Goal: Task Accomplishment & Management: Complete application form

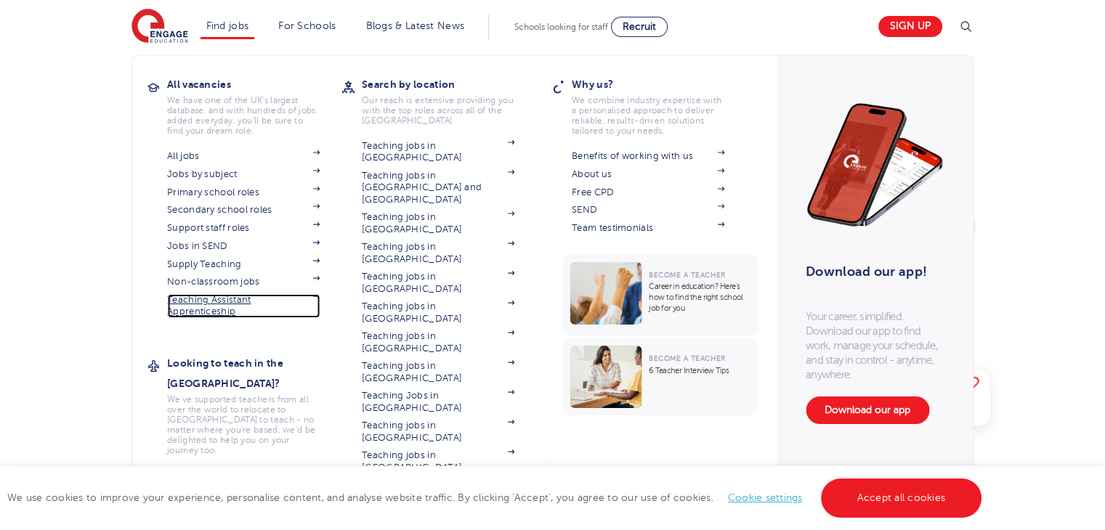
click at [243, 300] on link "Teaching Assistant Apprenticeship" at bounding box center [243, 306] width 153 height 24
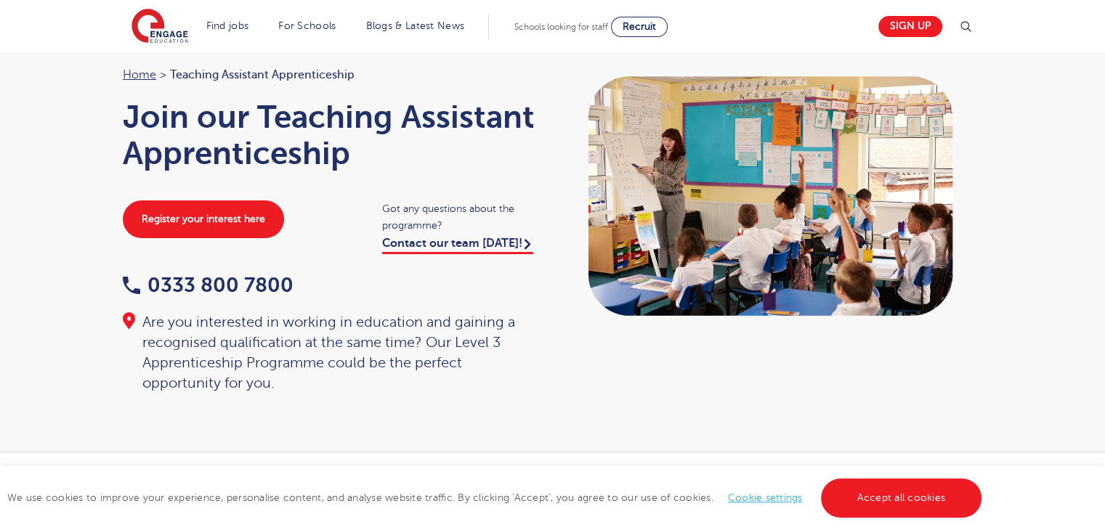
scroll to position [58, 0]
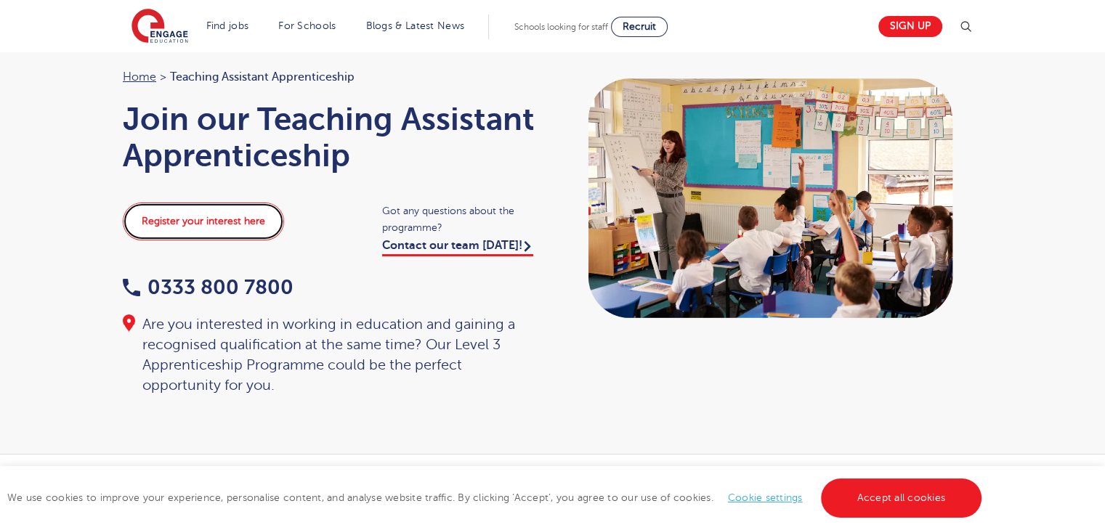
click at [219, 207] on link "Register your interest here" at bounding box center [203, 222] width 161 height 38
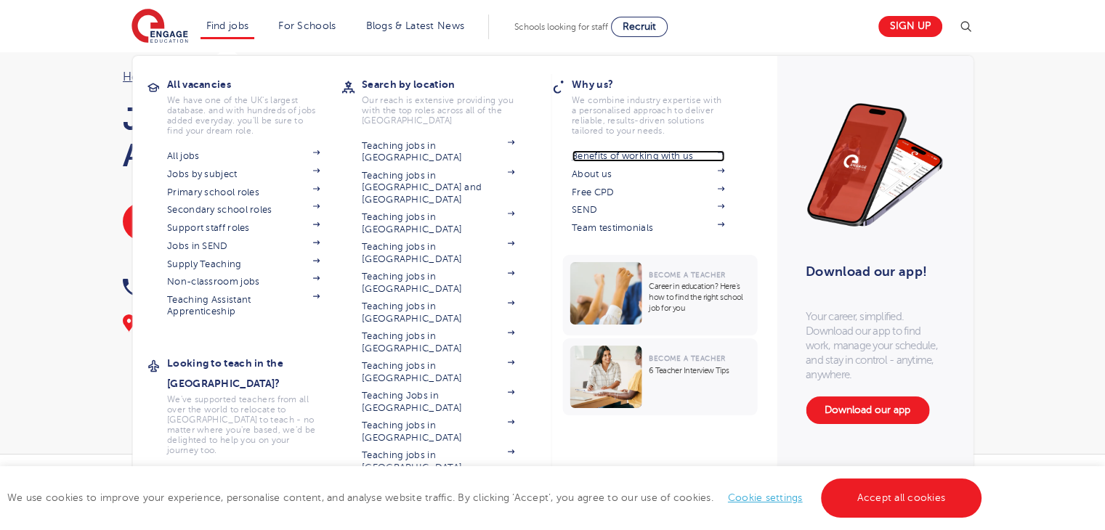
click at [662, 155] on link "Benefits of working with us" at bounding box center [648, 156] width 153 height 12
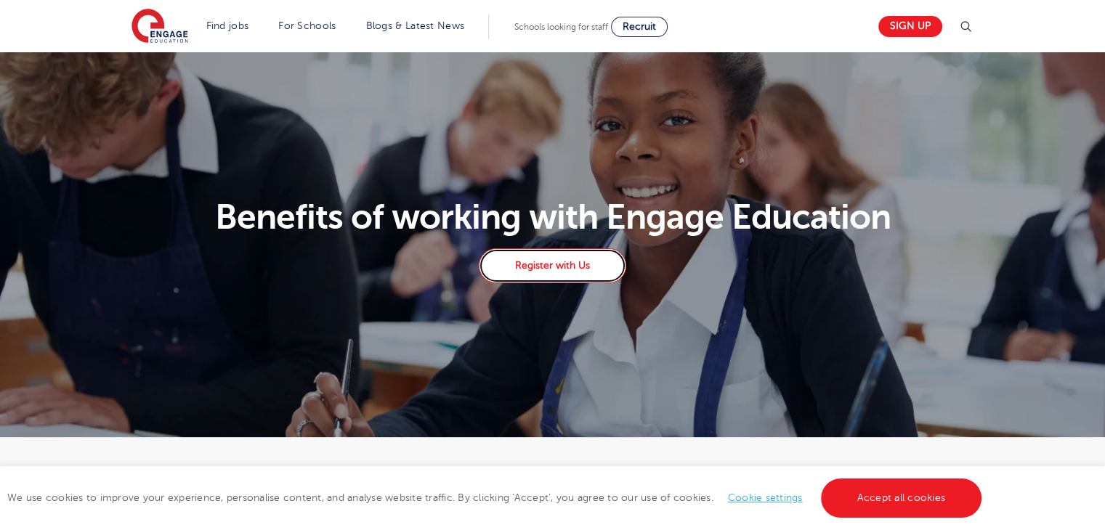
click at [581, 273] on link "Register with Us" at bounding box center [552, 266] width 147 height 35
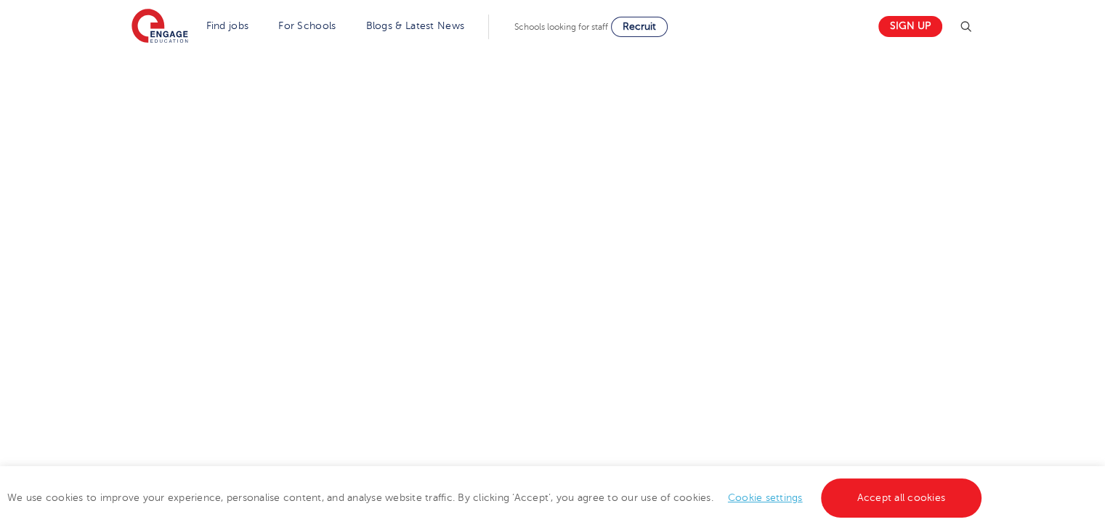
scroll to position [349, 0]
